Goal: Information Seeking & Learning: Learn about a topic

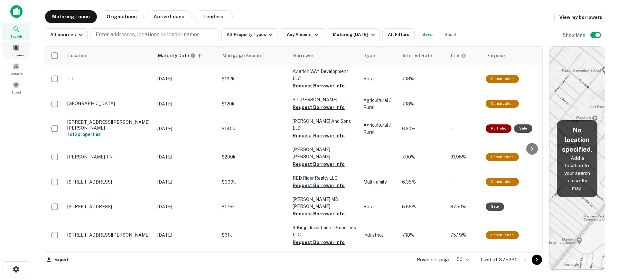
click at [20, 51] on div "Borrowers" at bounding box center [16, 50] width 28 height 17
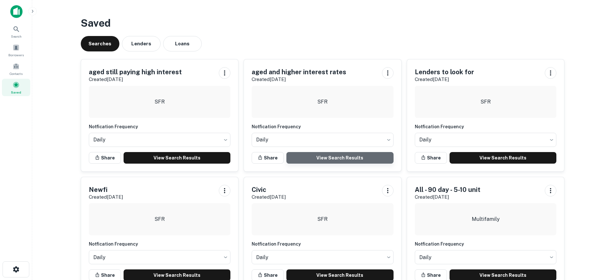
click at [381, 159] on link "View Search Results" at bounding box center [340, 158] width 107 height 12
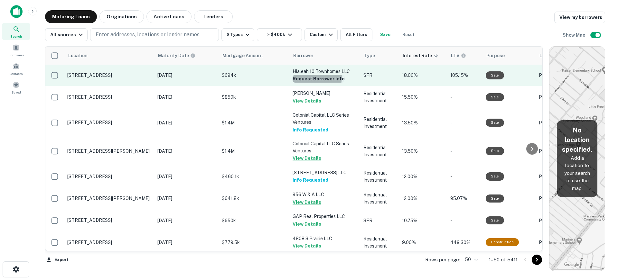
click at [308, 77] on button "Request Borrower Info" at bounding box center [319, 79] width 52 height 8
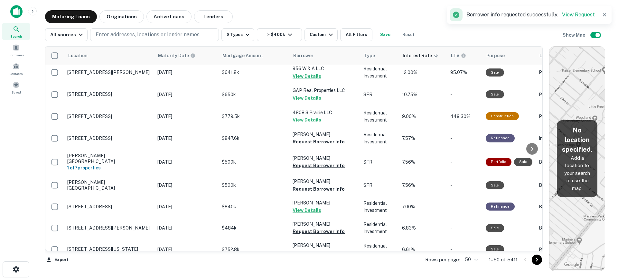
scroll to position [129, 0]
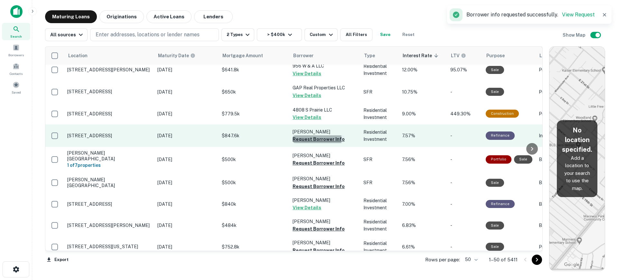
click at [301, 140] on button "Request Borrower Info" at bounding box center [319, 140] width 52 height 8
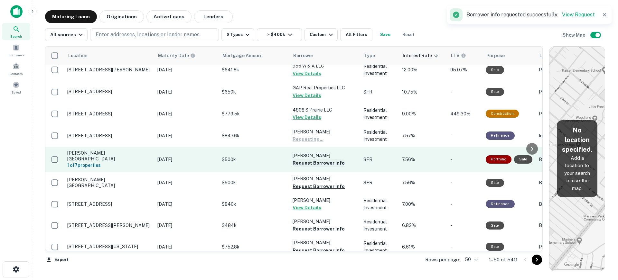
click at [301, 161] on button "Request Borrower Info" at bounding box center [319, 163] width 52 height 8
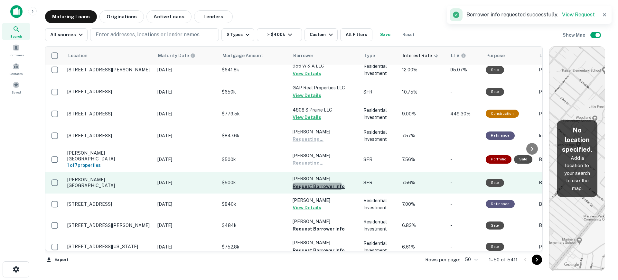
click at [299, 183] on button "Request Borrower Info" at bounding box center [319, 187] width 52 height 8
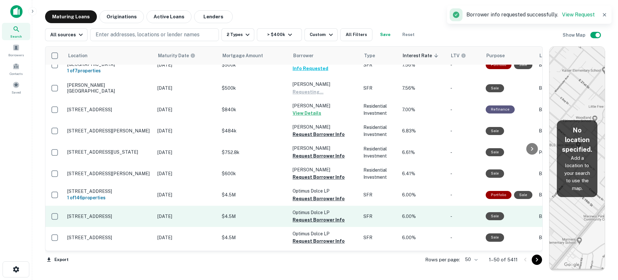
scroll to position [225, 0]
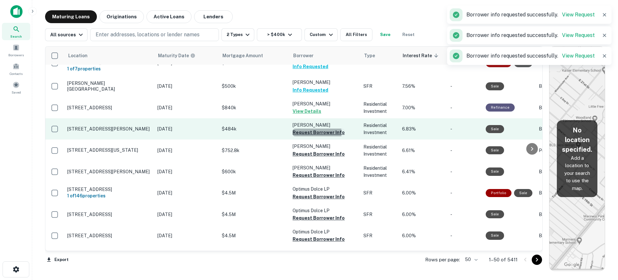
click at [300, 129] on button "Request Borrower Info" at bounding box center [319, 133] width 52 height 8
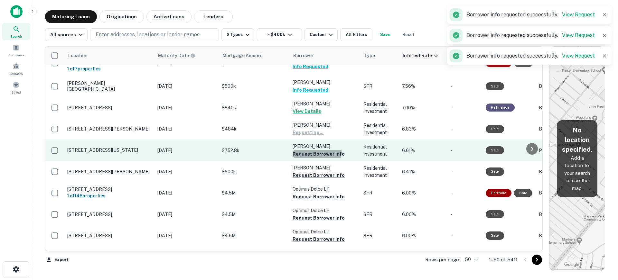
click at [302, 150] on button "Request Borrower Info" at bounding box center [319, 154] width 52 height 8
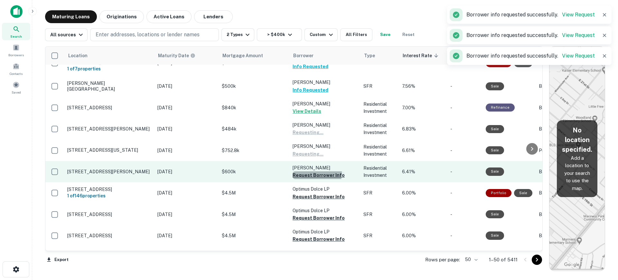
click at [302, 172] on button "Request Borrower Info" at bounding box center [319, 176] width 52 height 8
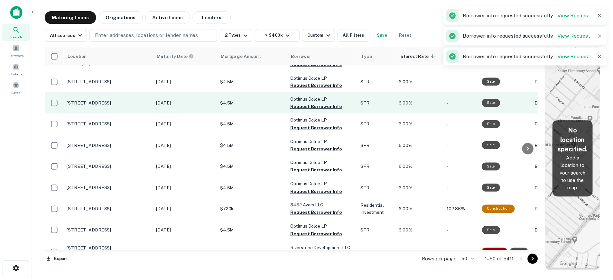
scroll to position [322, 0]
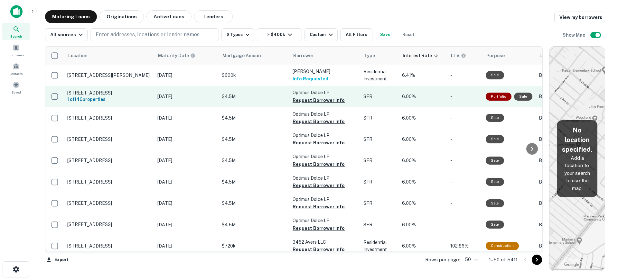
click at [270, 97] on p "$4.5M" at bounding box center [254, 96] width 64 height 7
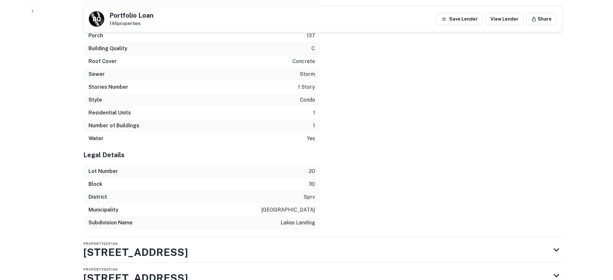
scroll to position [3702, 0]
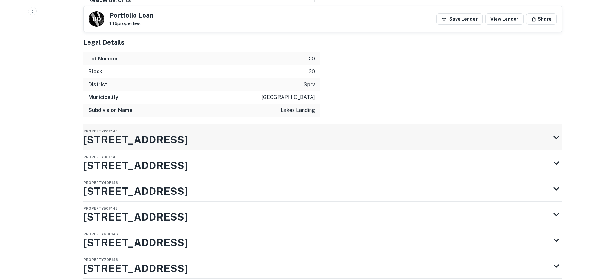
click at [287, 150] on div "Property 2 of 146 2750 S Durango Dr" at bounding box center [316, 138] width 467 height 26
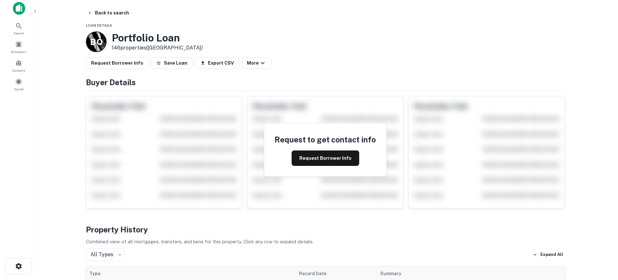
scroll to position [0, 0]
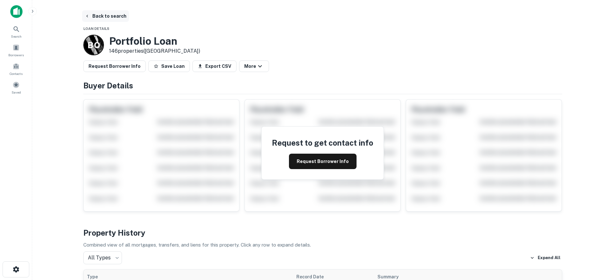
click at [111, 16] on button "Back to search" at bounding box center [105, 16] width 47 height 12
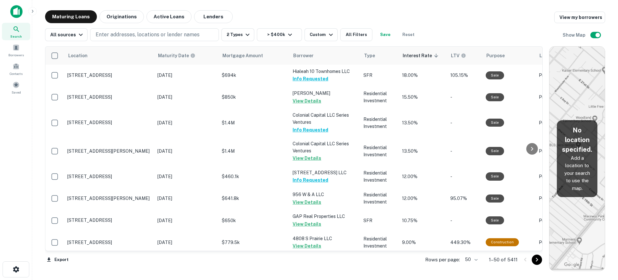
scroll to position [322, 0]
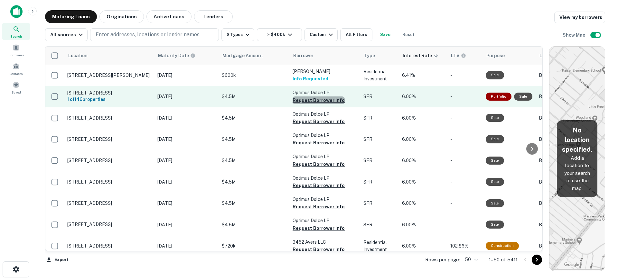
click at [329, 98] on button "Request Borrower Info" at bounding box center [319, 101] width 52 height 8
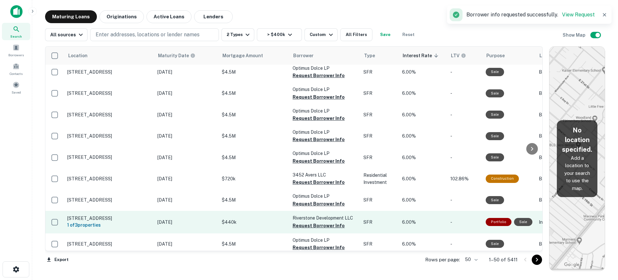
scroll to position [386, 0]
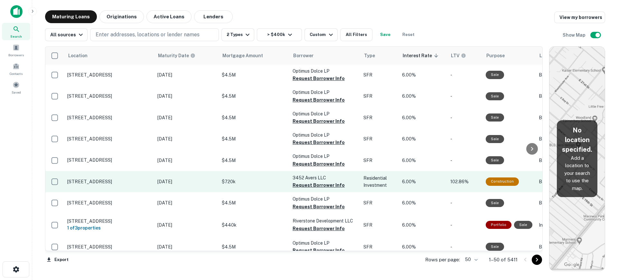
click at [321, 181] on p "3452 Avers LLC" at bounding box center [325, 177] width 64 height 7
click at [313, 183] on button "Request Borrower Info" at bounding box center [319, 186] width 52 height 8
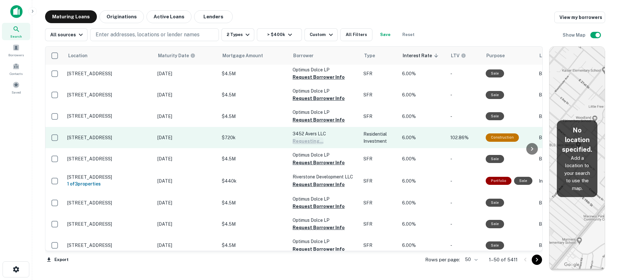
scroll to position [451, 0]
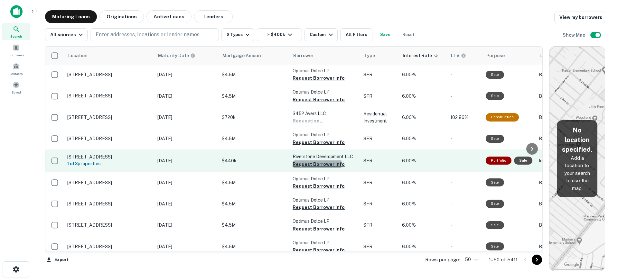
click at [310, 165] on button "Request Borrower Info" at bounding box center [319, 165] width 52 height 8
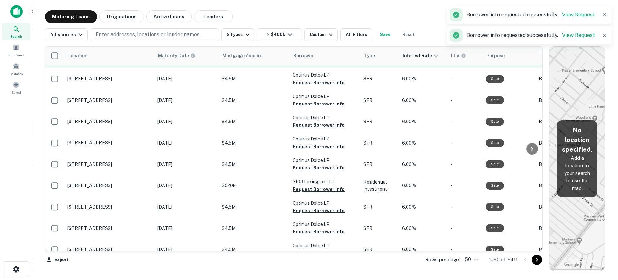
scroll to position [612, 0]
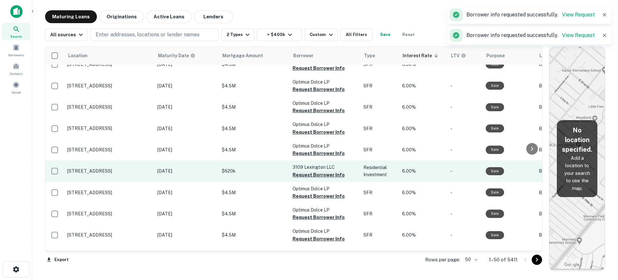
click at [304, 179] on button "Request Borrower Info" at bounding box center [319, 175] width 52 height 8
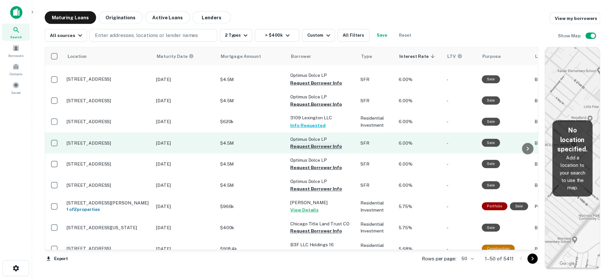
scroll to position [708, 0]
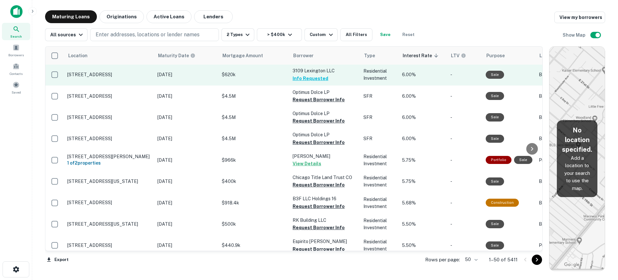
click at [190, 78] on p "Dec 02, 2017" at bounding box center [186, 74] width 58 height 7
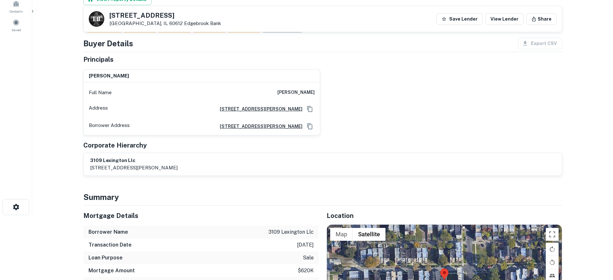
scroll to position [32, 0]
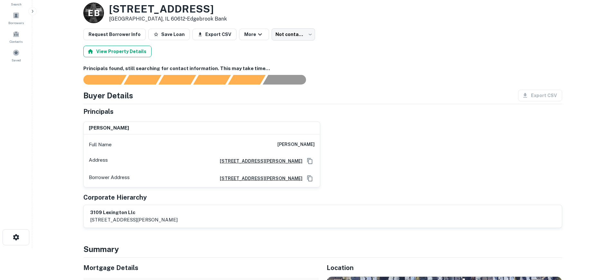
click at [122, 47] on button "View Property Details" at bounding box center [117, 52] width 68 height 12
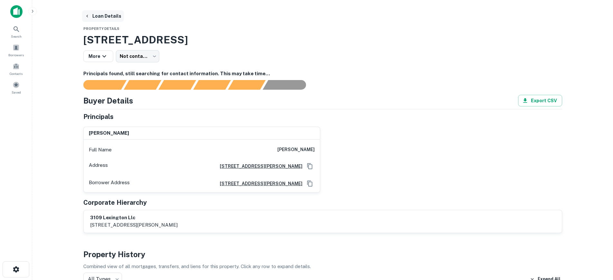
click at [112, 14] on button "Loan Details" at bounding box center [103, 16] width 42 height 12
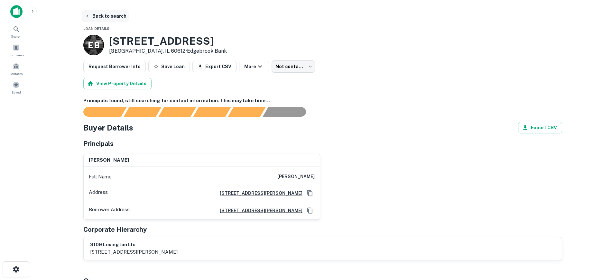
click at [105, 13] on button "Back to search" at bounding box center [105, 16] width 47 height 12
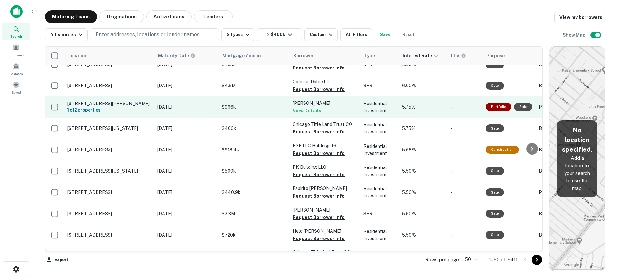
scroll to position [805, 0]
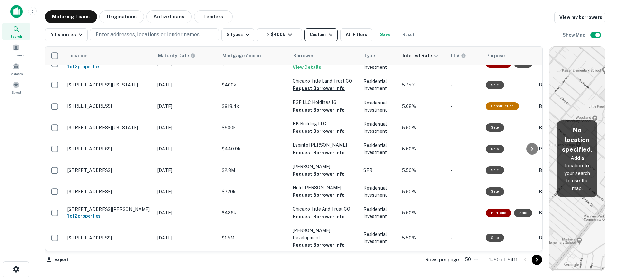
click at [320, 37] on div "Custom" at bounding box center [322, 35] width 25 height 8
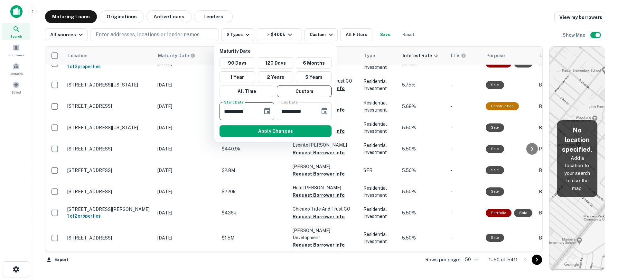
click at [257, 110] on input "**********" at bounding box center [239, 111] width 39 height 18
click at [252, 112] on input "**********" at bounding box center [239, 111] width 39 height 18
click at [248, 111] on input "**********" at bounding box center [239, 111] width 39 height 18
click at [253, 109] on input "**********" at bounding box center [239, 111] width 39 height 18
type input "**********"
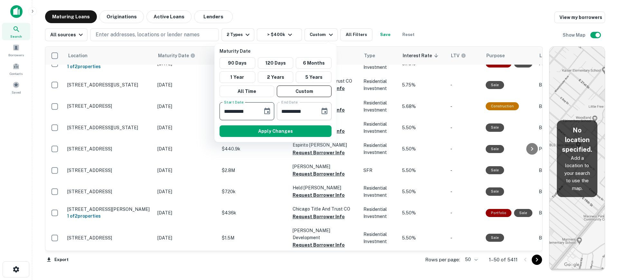
click at [312, 112] on input "**********" at bounding box center [296, 111] width 39 height 18
click at [310, 111] on input "**********" at bounding box center [296, 111] width 39 height 18
drag, startPoint x: 309, startPoint y: 111, endPoint x: 299, endPoint y: 113, distance: 10.2
click at [299, 113] on input "**********" at bounding box center [296, 111] width 39 height 18
click at [286, 111] on input "**********" at bounding box center [296, 111] width 39 height 18
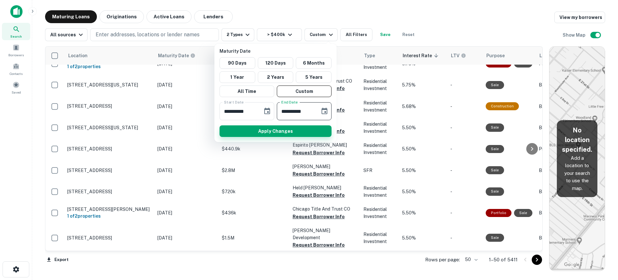
type input "**********"
click at [287, 128] on button "Apply Changes" at bounding box center [276, 132] width 112 height 12
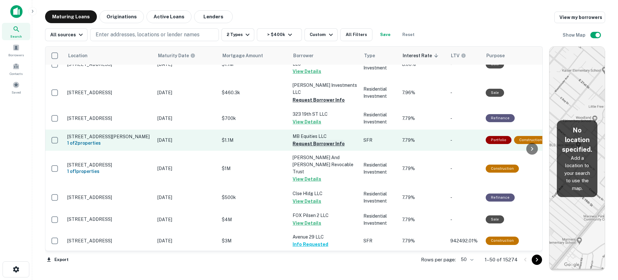
click at [312, 140] on button "Request Borrower Info" at bounding box center [319, 144] width 52 height 8
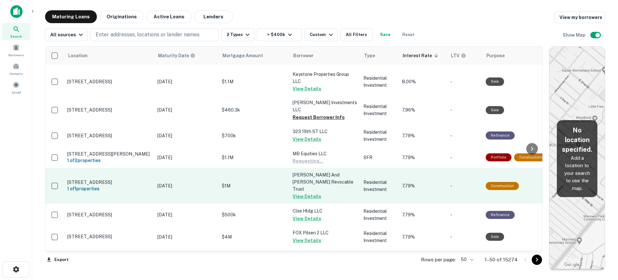
scroll to position [773, 0]
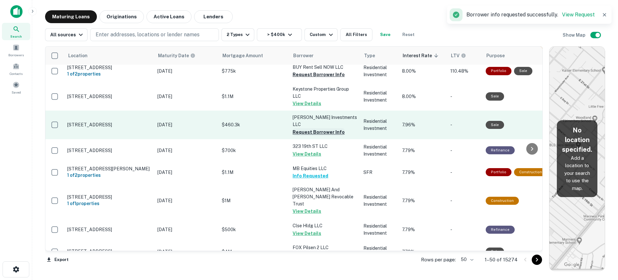
click at [306, 128] on button "Request Borrower Info" at bounding box center [319, 132] width 52 height 8
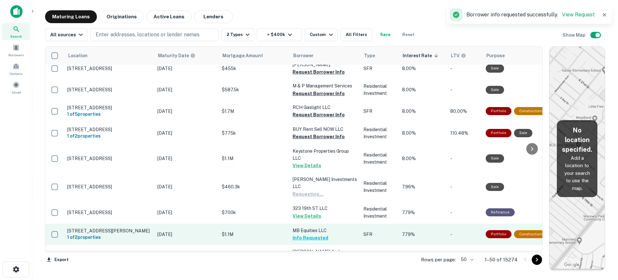
scroll to position [676, 0]
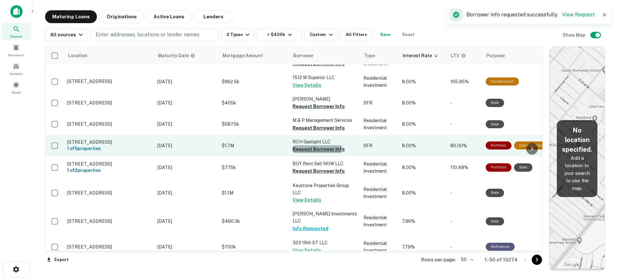
click at [306, 146] on button "Request Borrower Info" at bounding box center [319, 150] width 52 height 8
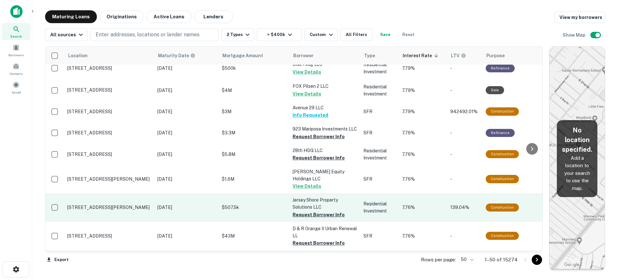
scroll to position [965, 0]
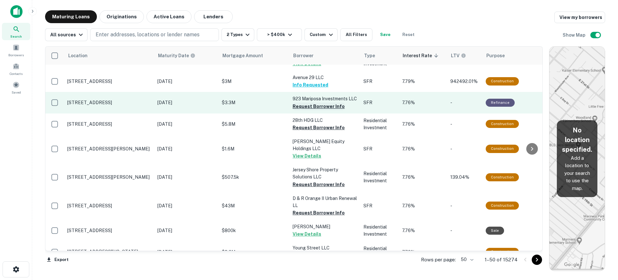
click at [306, 103] on button "Request Borrower Info" at bounding box center [319, 107] width 52 height 8
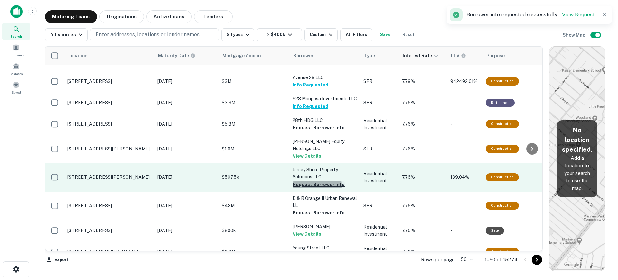
click at [298, 181] on button "Request Borrower Info" at bounding box center [319, 185] width 52 height 8
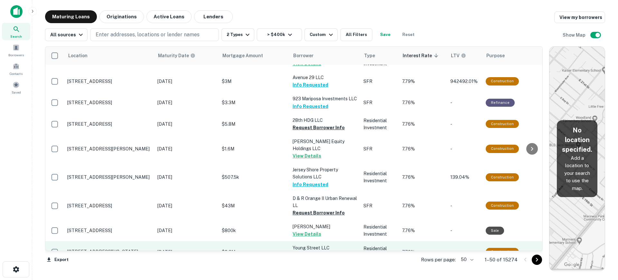
click at [322, 252] on button "Request Borrower Info" at bounding box center [319, 256] width 52 height 8
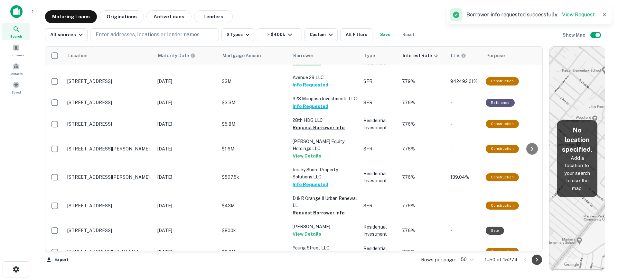
click at [538, 258] on icon "Go to next page" at bounding box center [537, 260] width 8 height 8
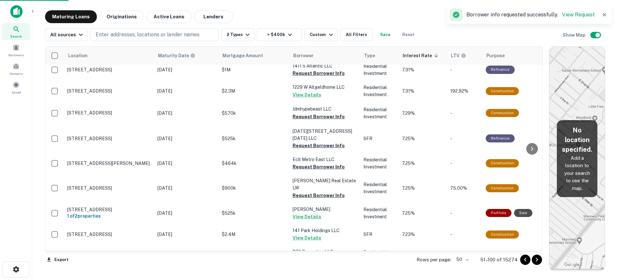
scroll to position [918, 0]
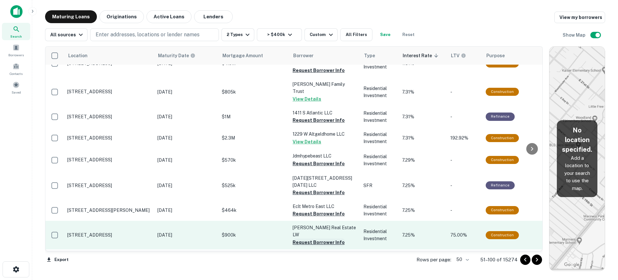
click at [307, 239] on button "Request Borrower Info" at bounding box center [319, 243] width 52 height 8
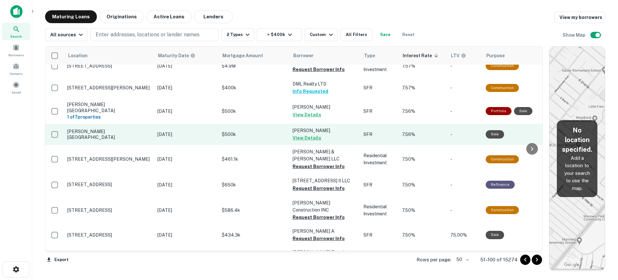
scroll to position [402, 0]
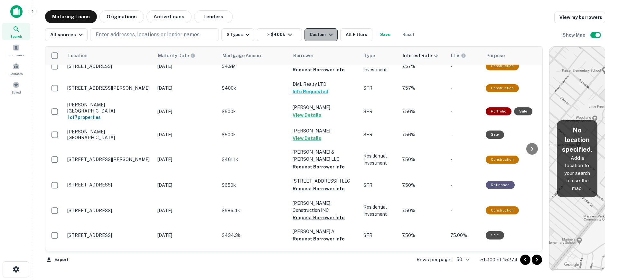
click at [327, 34] on icon "button" at bounding box center [331, 35] width 8 height 8
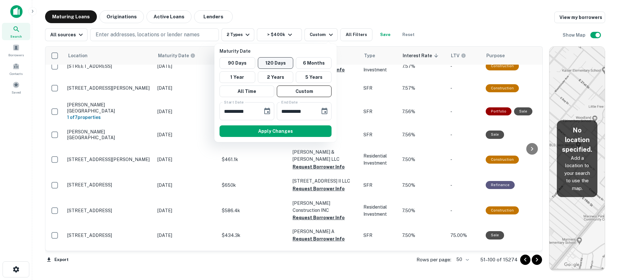
click at [285, 64] on button "120 Days" at bounding box center [276, 63] width 36 height 12
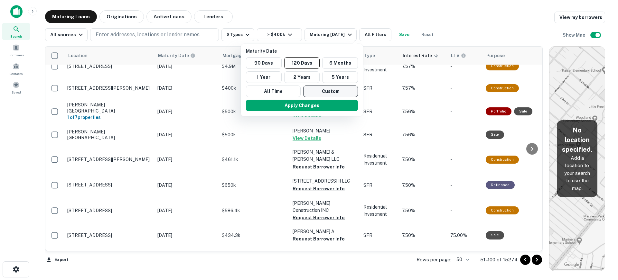
click at [325, 92] on button "Custom" at bounding box center [330, 92] width 55 height 12
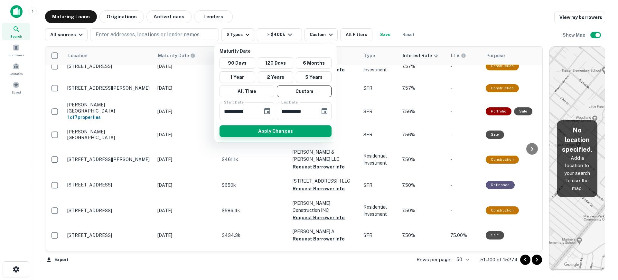
click at [302, 127] on button "Apply Changes" at bounding box center [276, 132] width 112 height 12
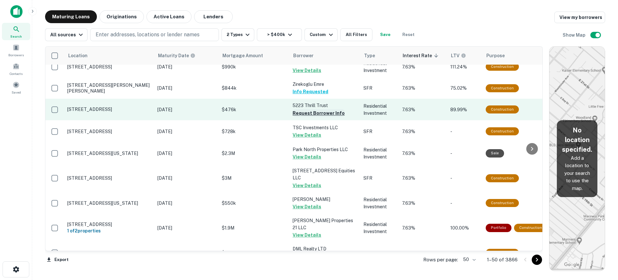
click at [310, 109] on button "Request Borrower Info" at bounding box center [319, 113] width 52 height 8
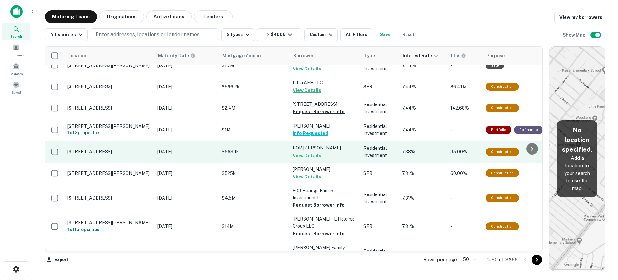
scroll to position [853, 0]
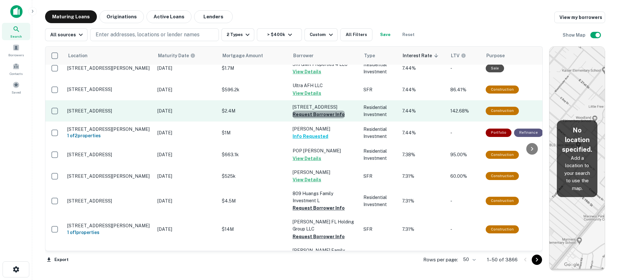
click at [321, 111] on button "Request Borrower Info" at bounding box center [319, 115] width 52 height 8
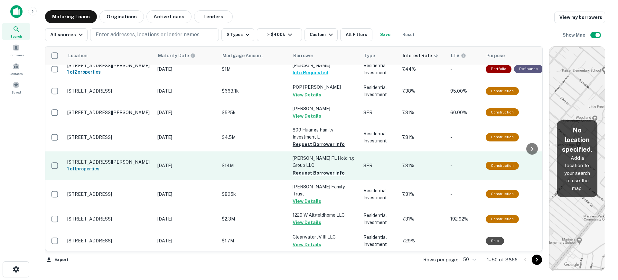
scroll to position [930, 0]
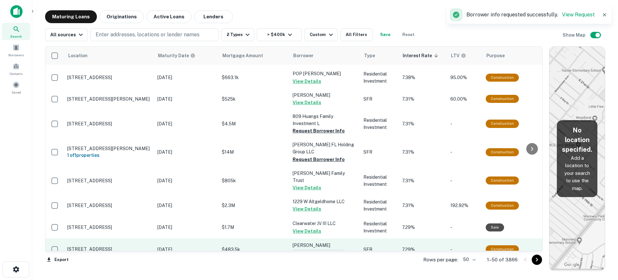
click at [312, 250] on button "Request Borrower Info" at bounding box center [319, 254] width 52 height 8
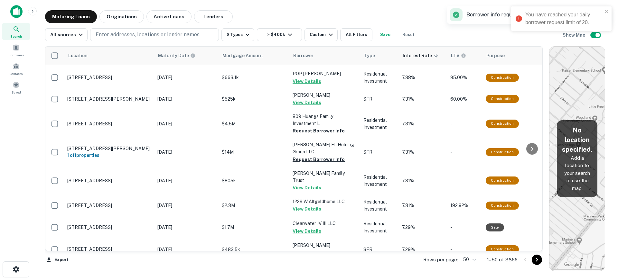
click at [536, 259] on icon "Go to next page" at bounding box center [537, 260] width 8 height 8
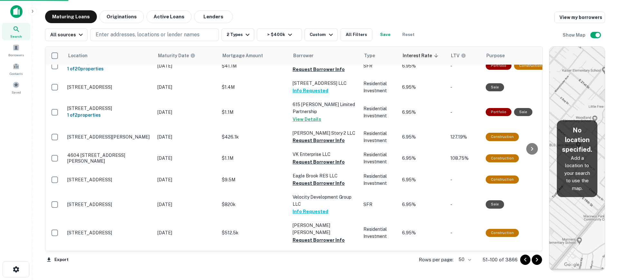
scroll to position [925, 0]
